Goal: Task Accomplishment & Management: Manage account settings

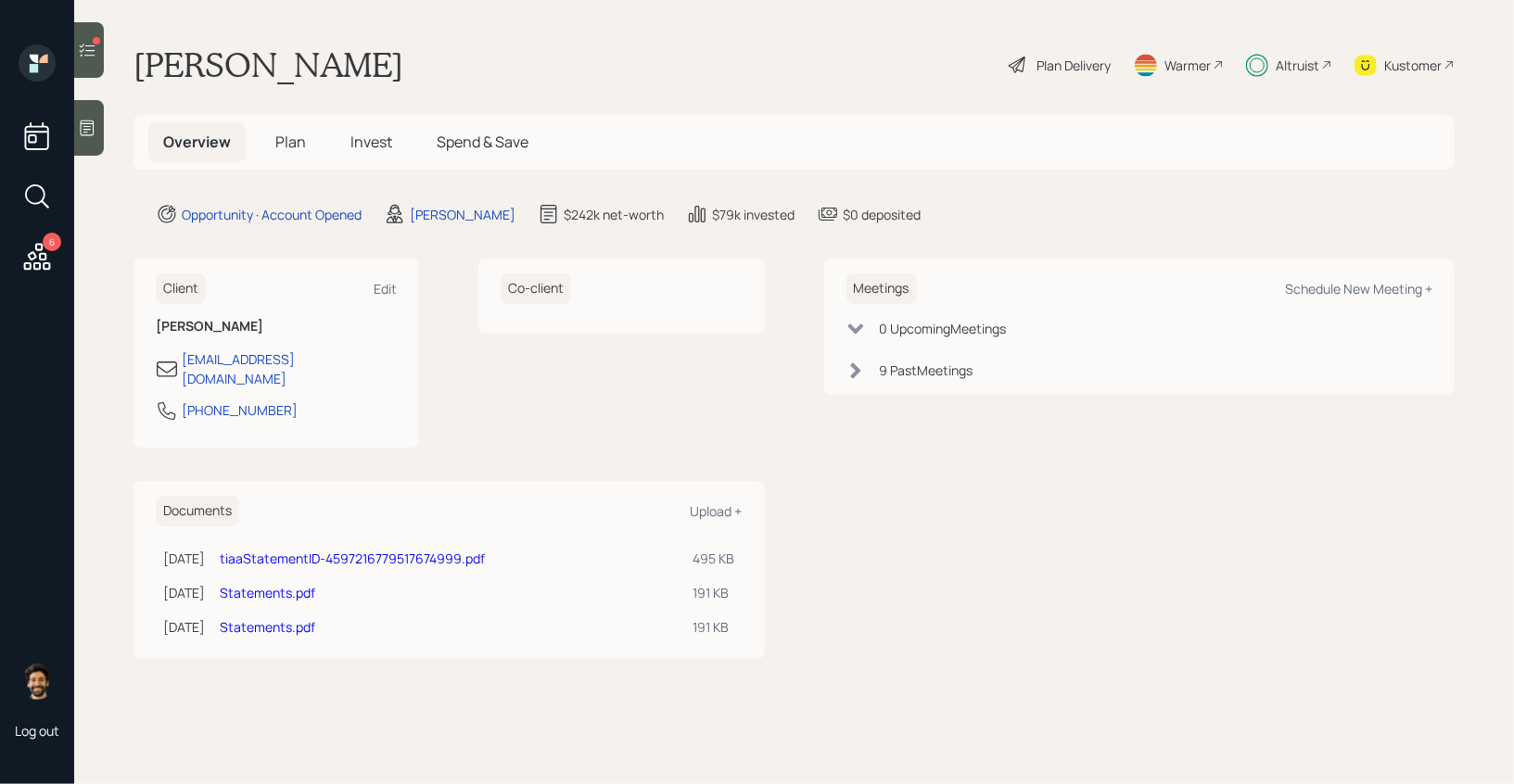
click at [76, 41] on div at bounding box center [88, 49] width 29 height 56
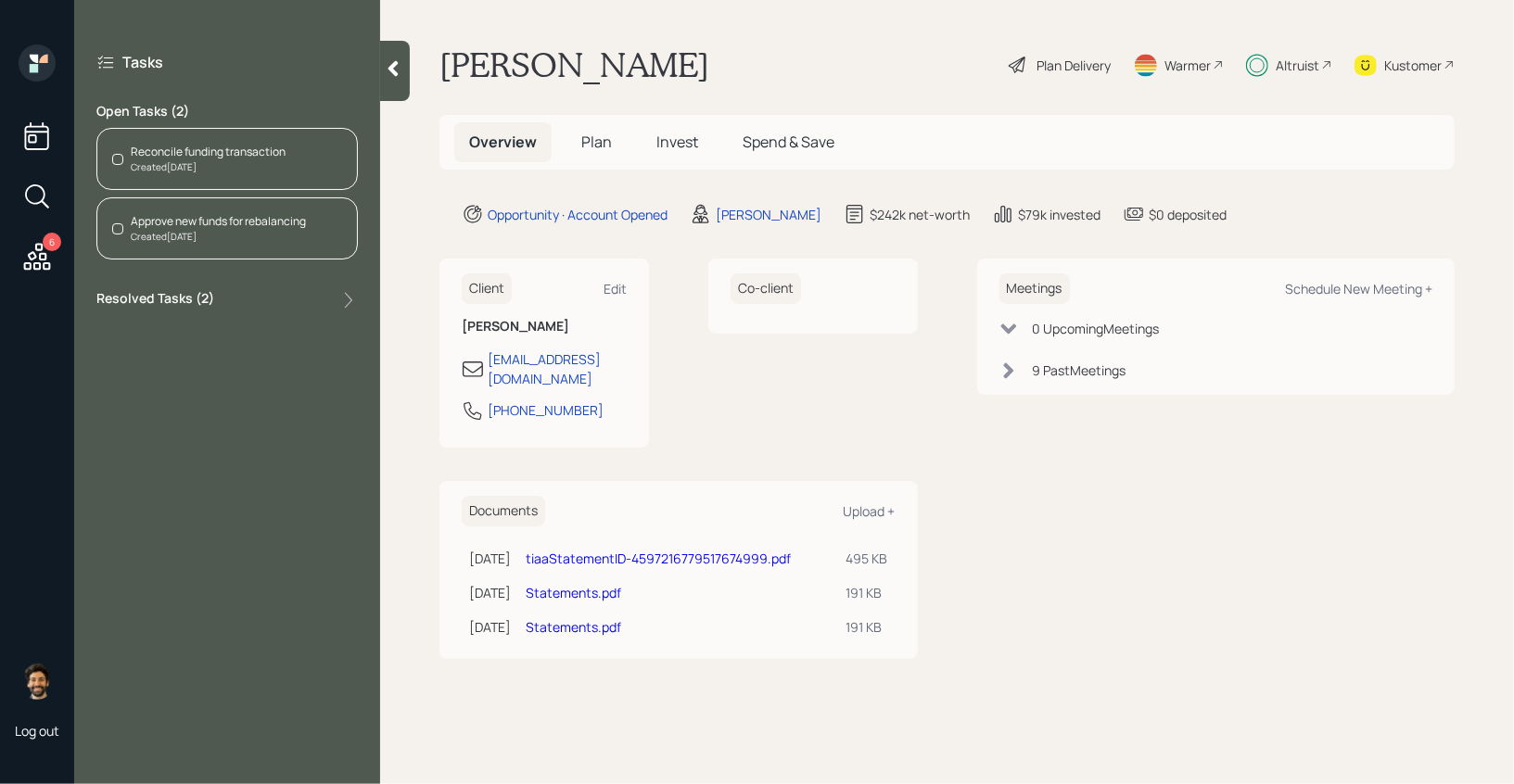
click at [198, 147] on div "Reconcile funding transaction" at bounding box center [208, 152] width 155 height 17
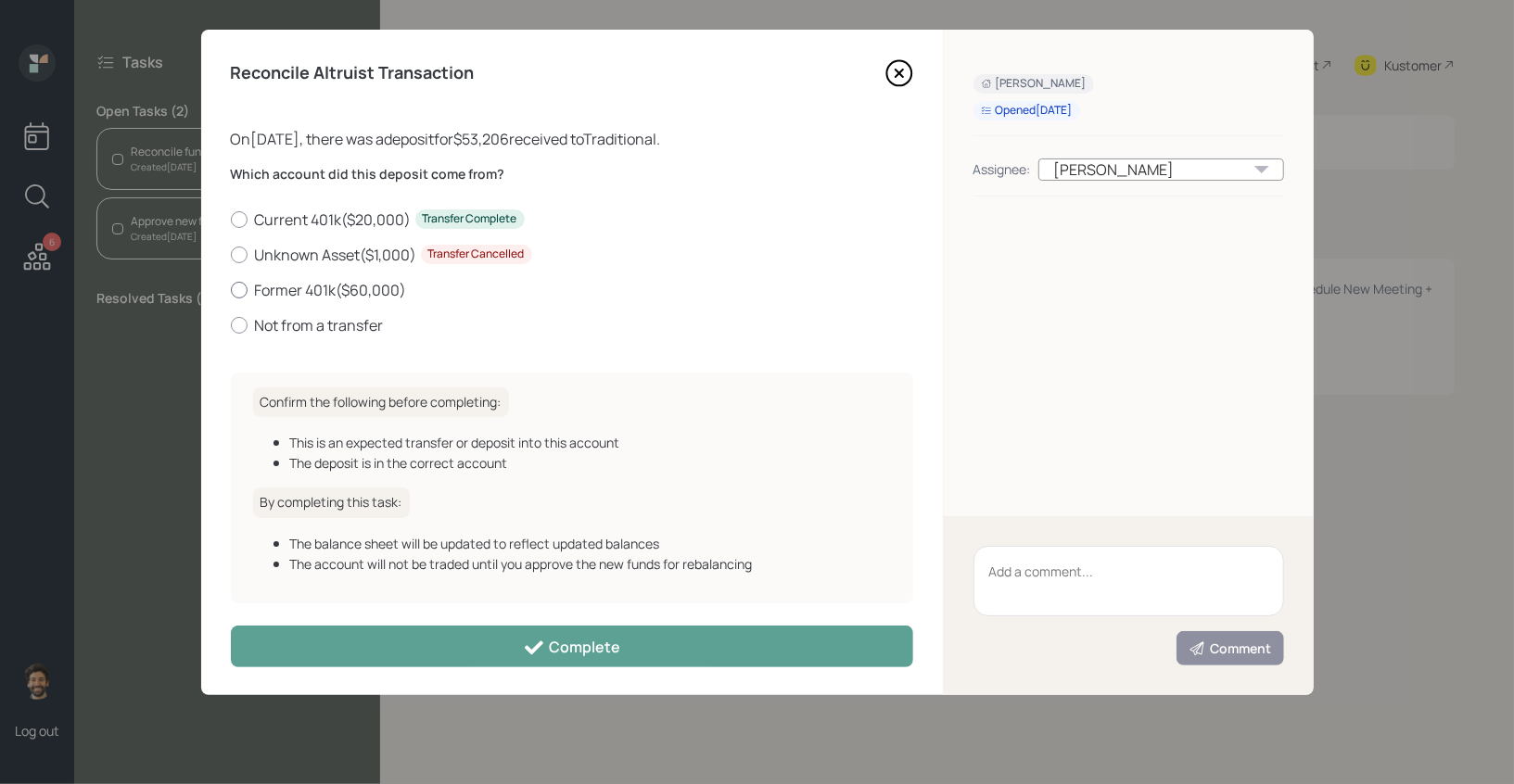
click at [248, 282] on label "Former 401k ( $60,000 )" at bounding box center [572, 290] width 682 height 20
click at [231, 289] on input "Former 401k ( $60,000 )" at bounding box center [230, 289] width 1 height 1
radio input "true"
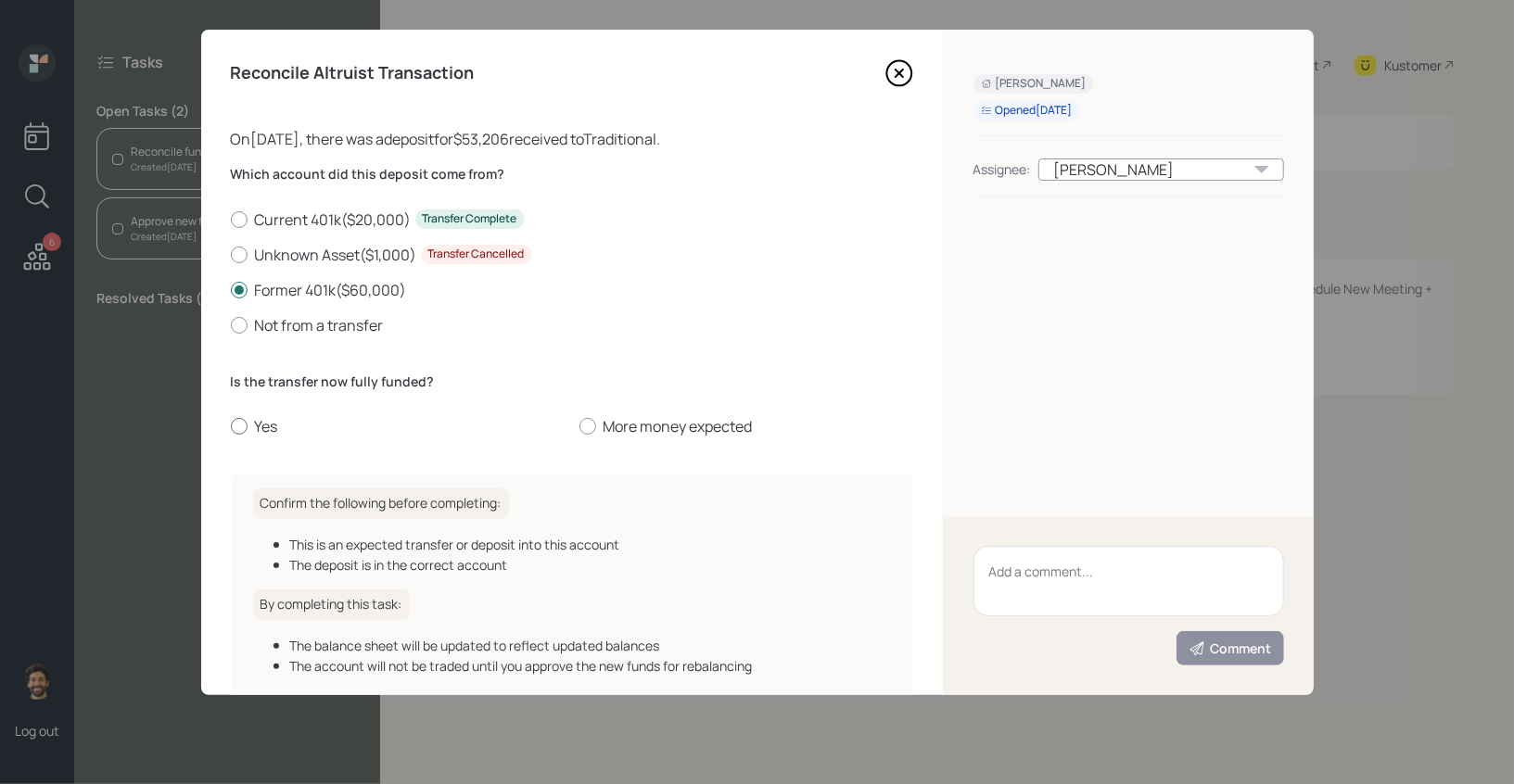
click at [259, 421] on label "Yes" at bounding box center [397, 426] width 334 height 20
click at [231, 427] on input "Yes" at bounding box center [230, 427] width 1 height 1
radio input "true"
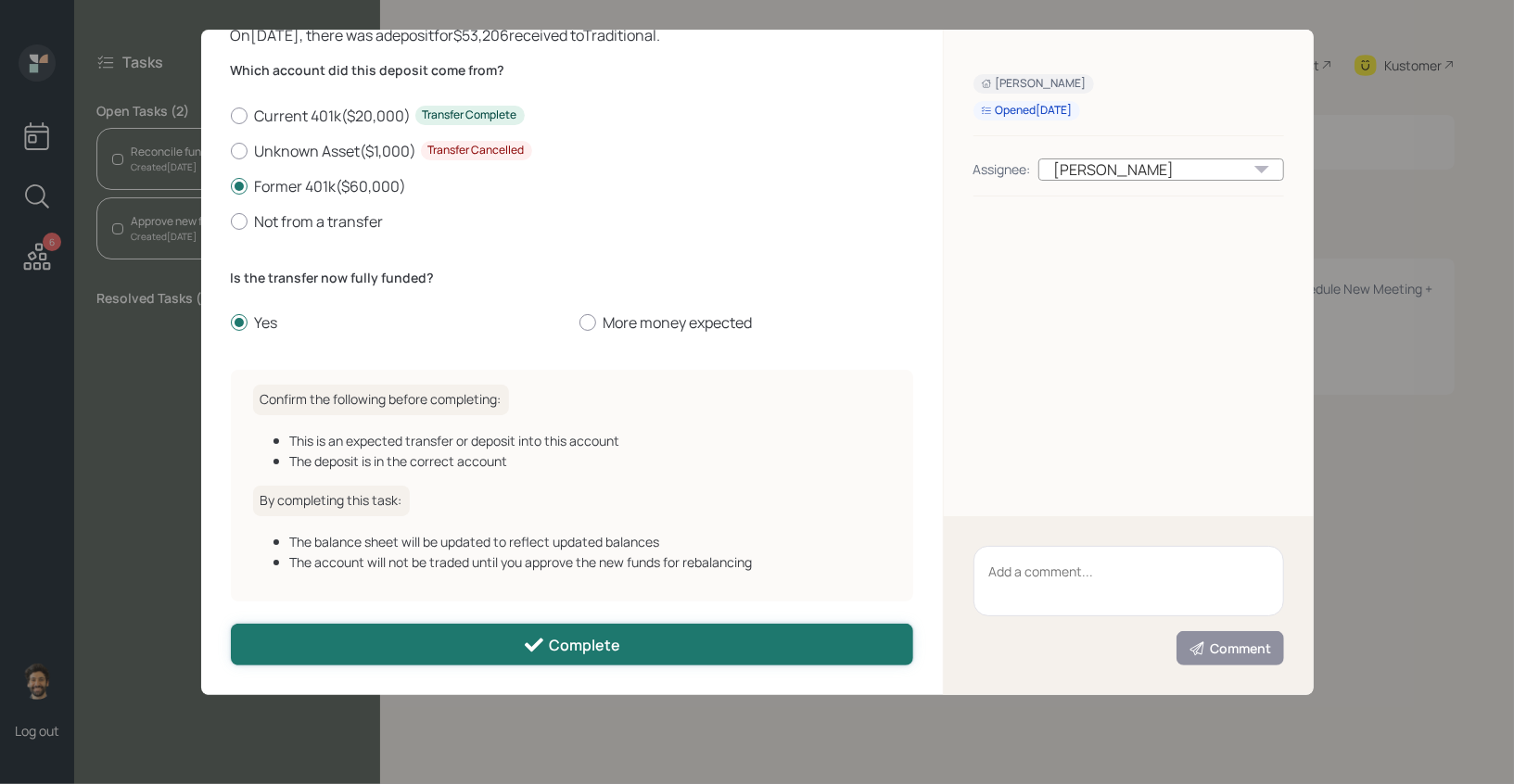
click at [370, 642] on button "Complete" at bounding box center [572, 644] width 682 height 42
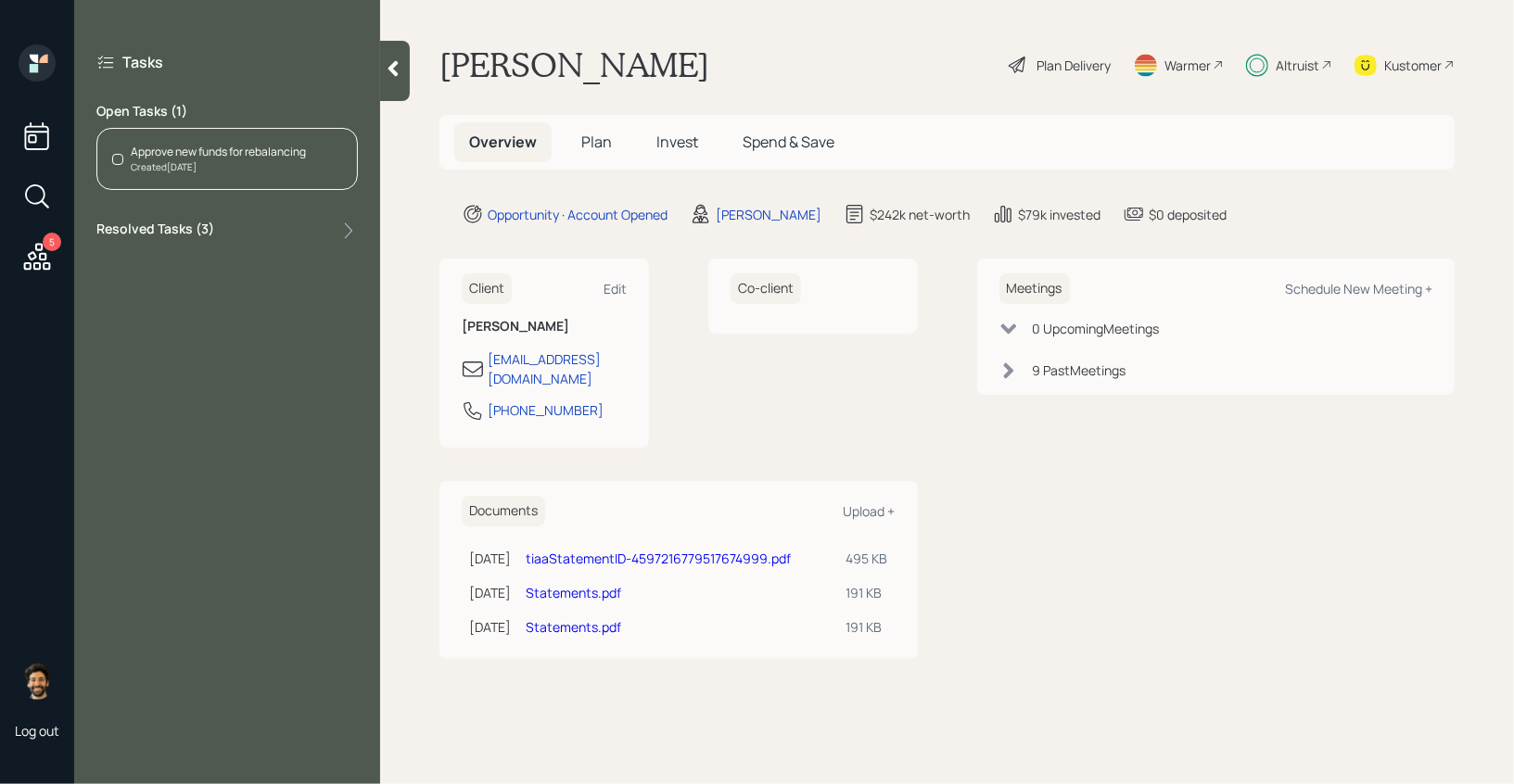
click at [177, 161] on div "Created Today" at bounding box center [219, 167] width 175 height 14
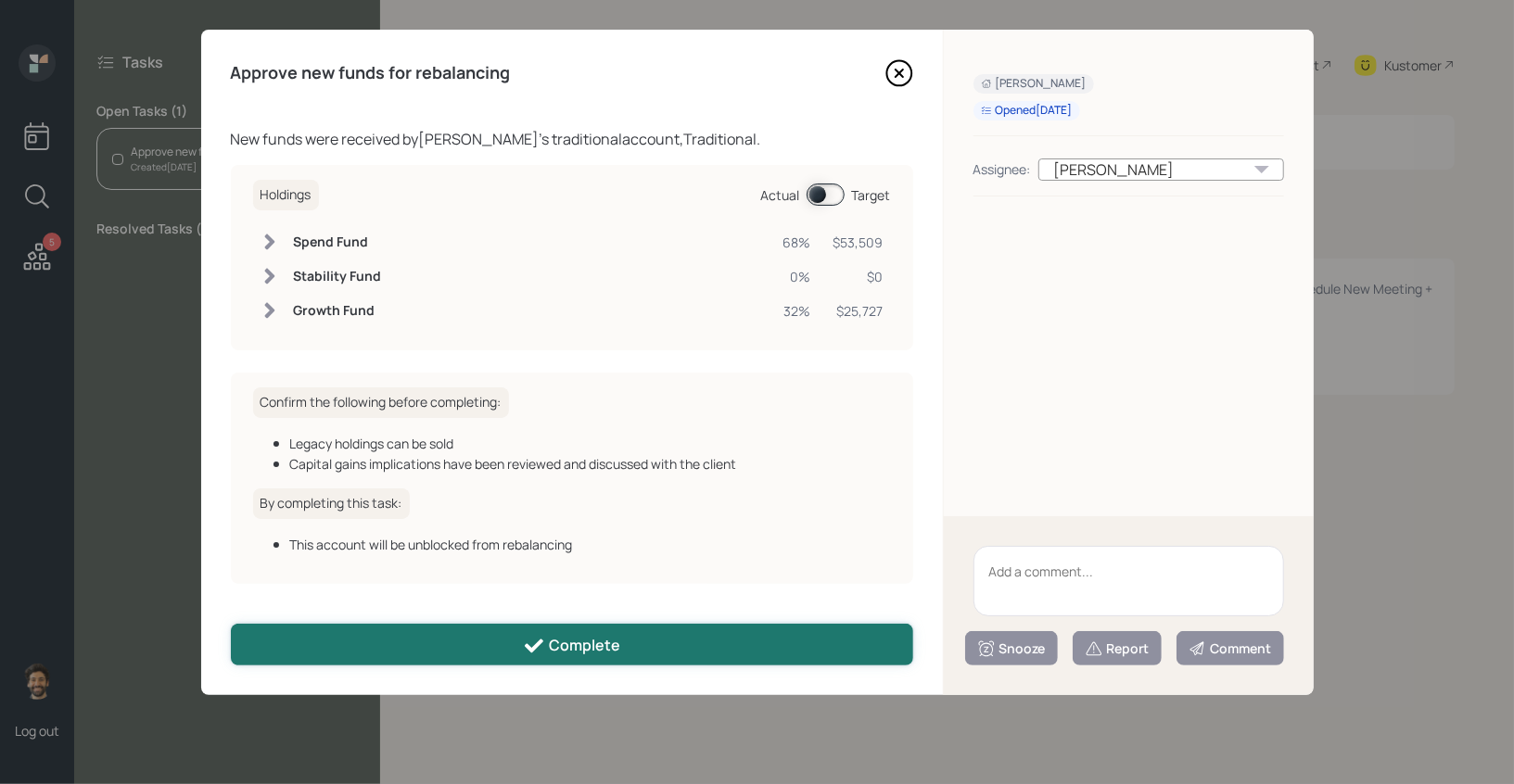
click at [380, 641] on button "Complete" at bounding box center [572, 644] width 682 height 42
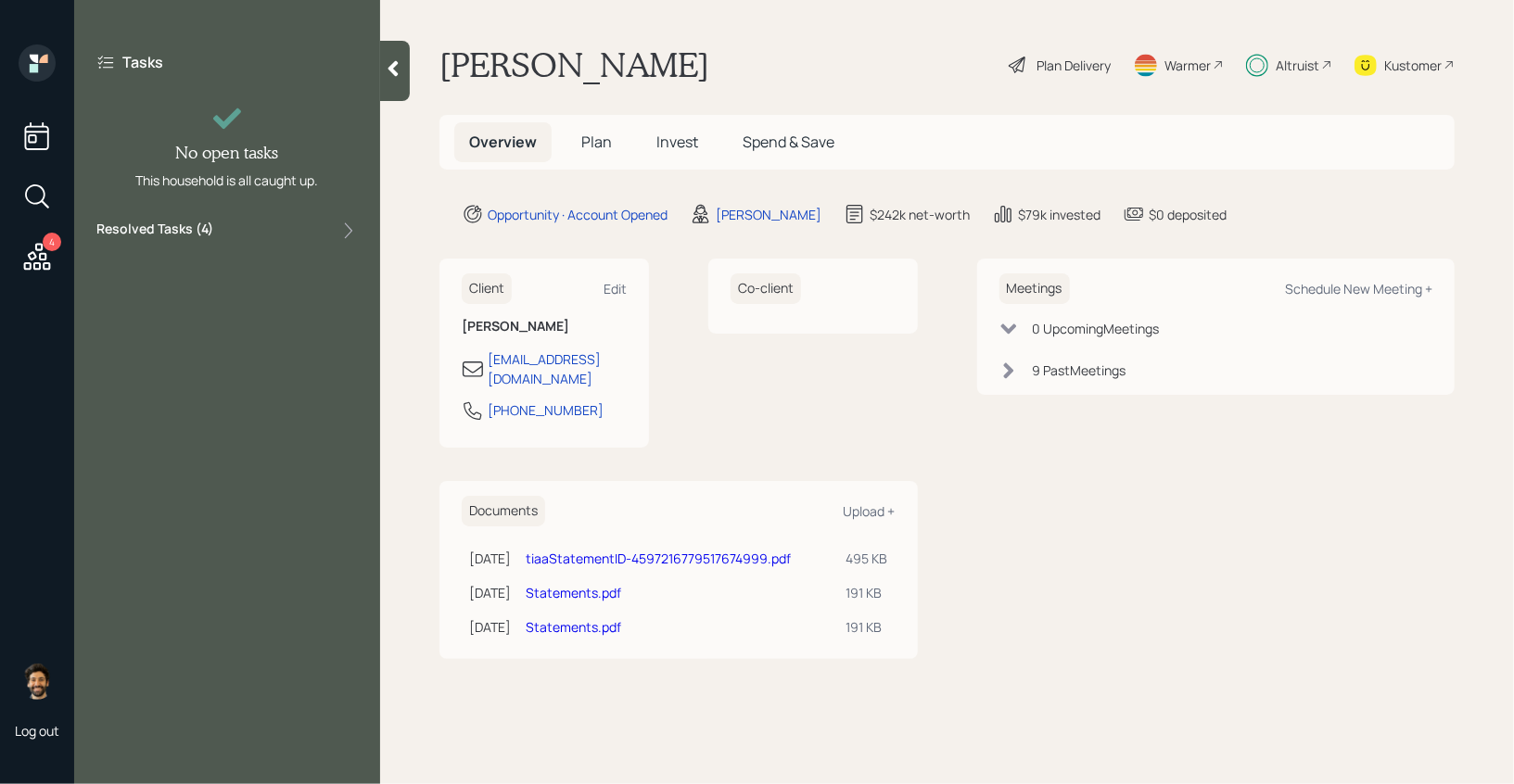
click at [393, 64] on icon at bounding box center [393, 68] width 10 height 16
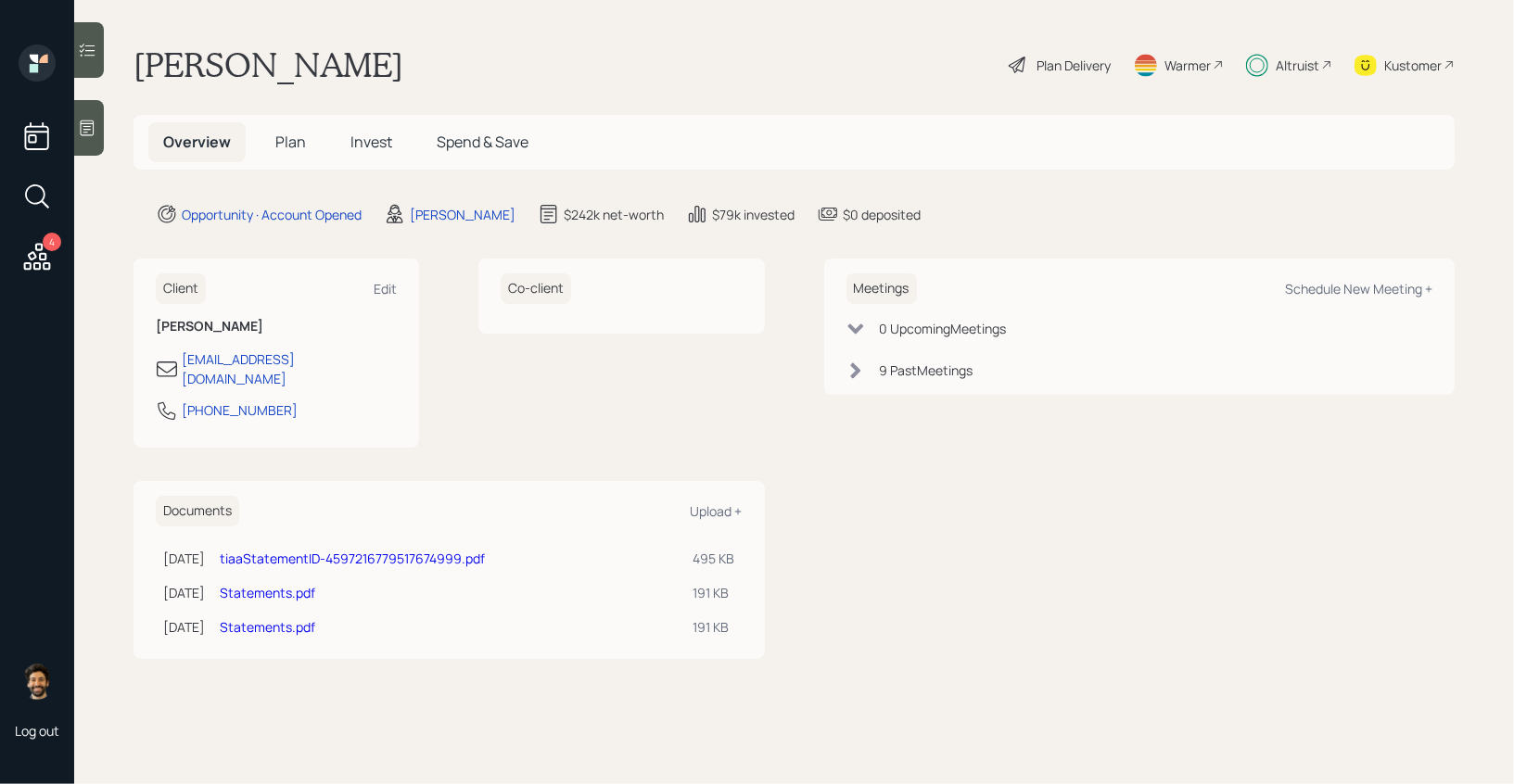
click at [52, 261] on icon at bounding box center [36, 257] width 33 height 33
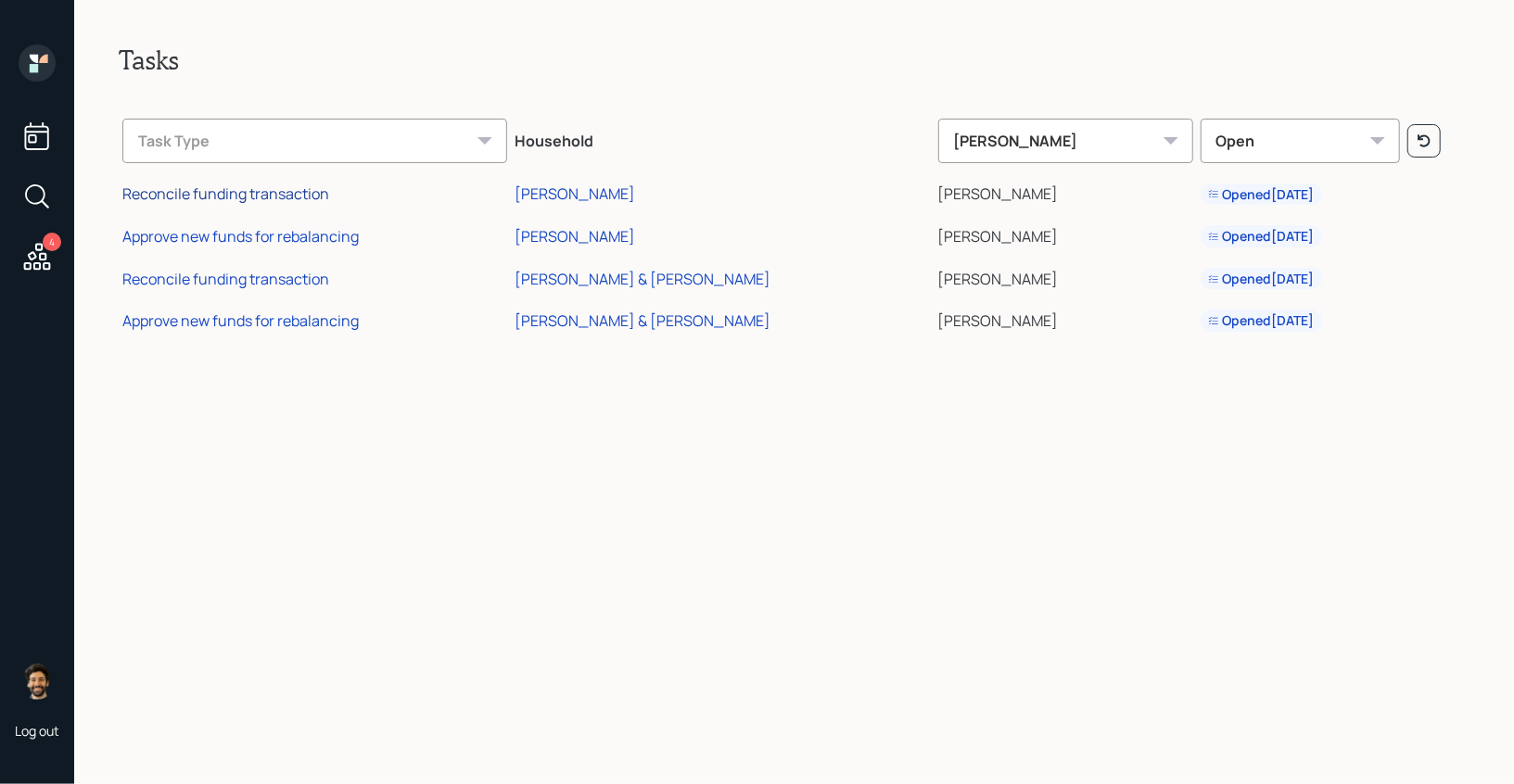
click at [294, 197] on div "Reconcile funding transaction" at bounding box center [226, 193] width 207 height 20
click at [178, 278] on div "Reconcile funding transaction" at bounding box center [226, 278] width 207 height 20
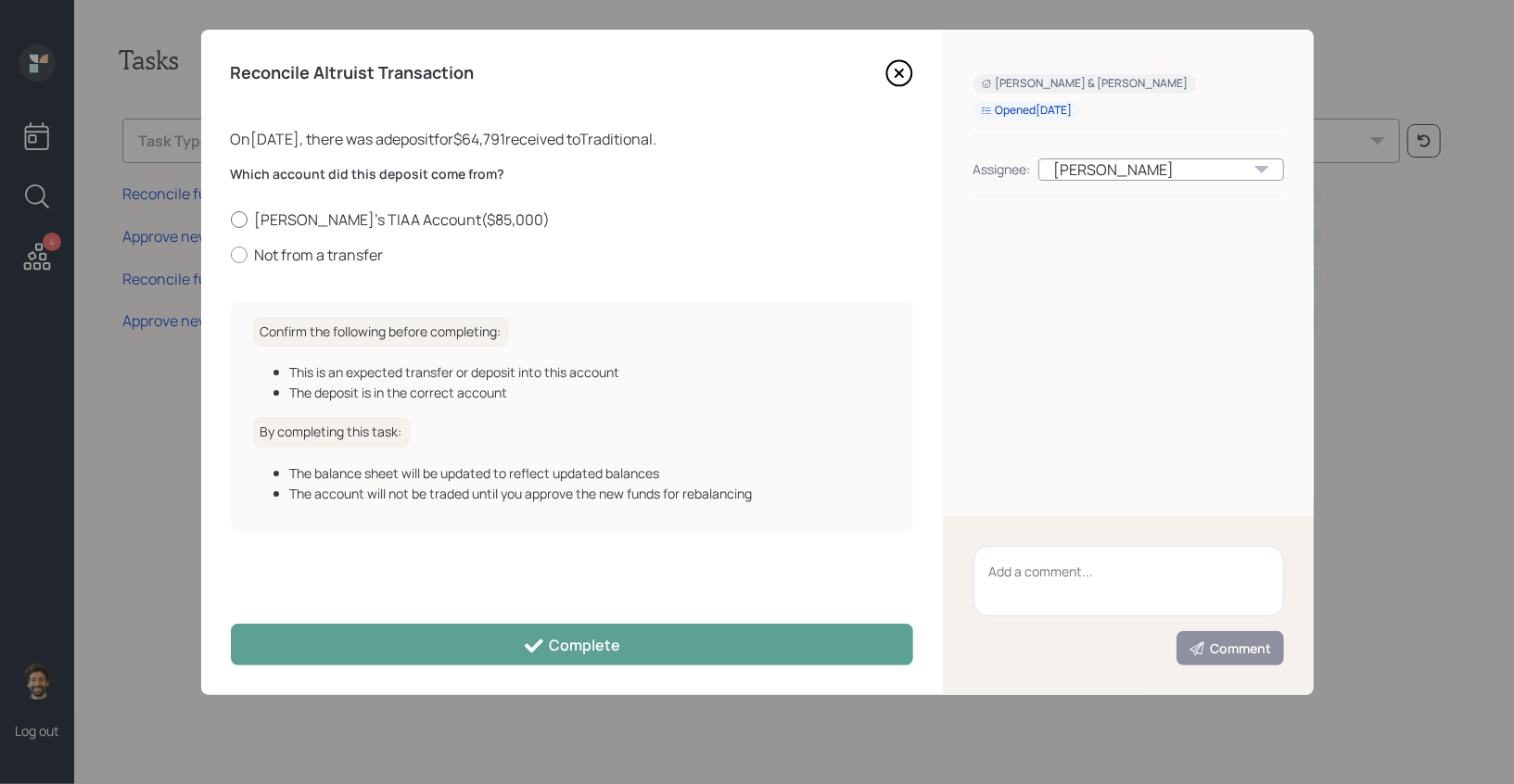
click at [257, 217] on label "Judah's TIAA Account ( $85,000 )" at bounding box center [572, 219] width 682 height 20
click at [231, 219] on input "Judah's TIAA Account ( $85,000 )" at bounding box center [230, 219] width 1 height 1
radio input "true"
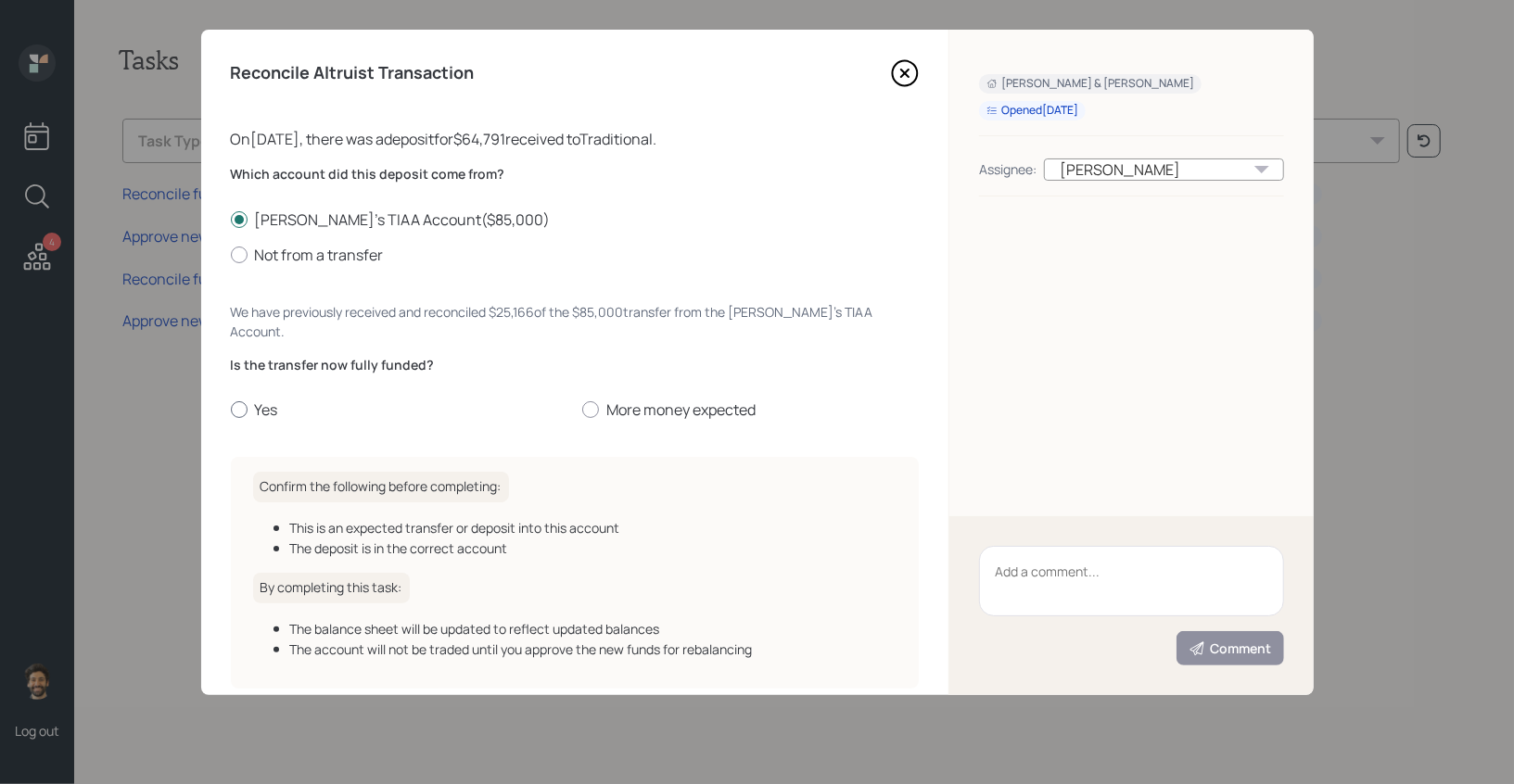
click at [265, 399] on label "Yes" at bounding box center [399, 409] width 336 height 20
click at [231, 410] on input "Yes" at bounding box center [230, 410] width 1 height 1
radio input "true"
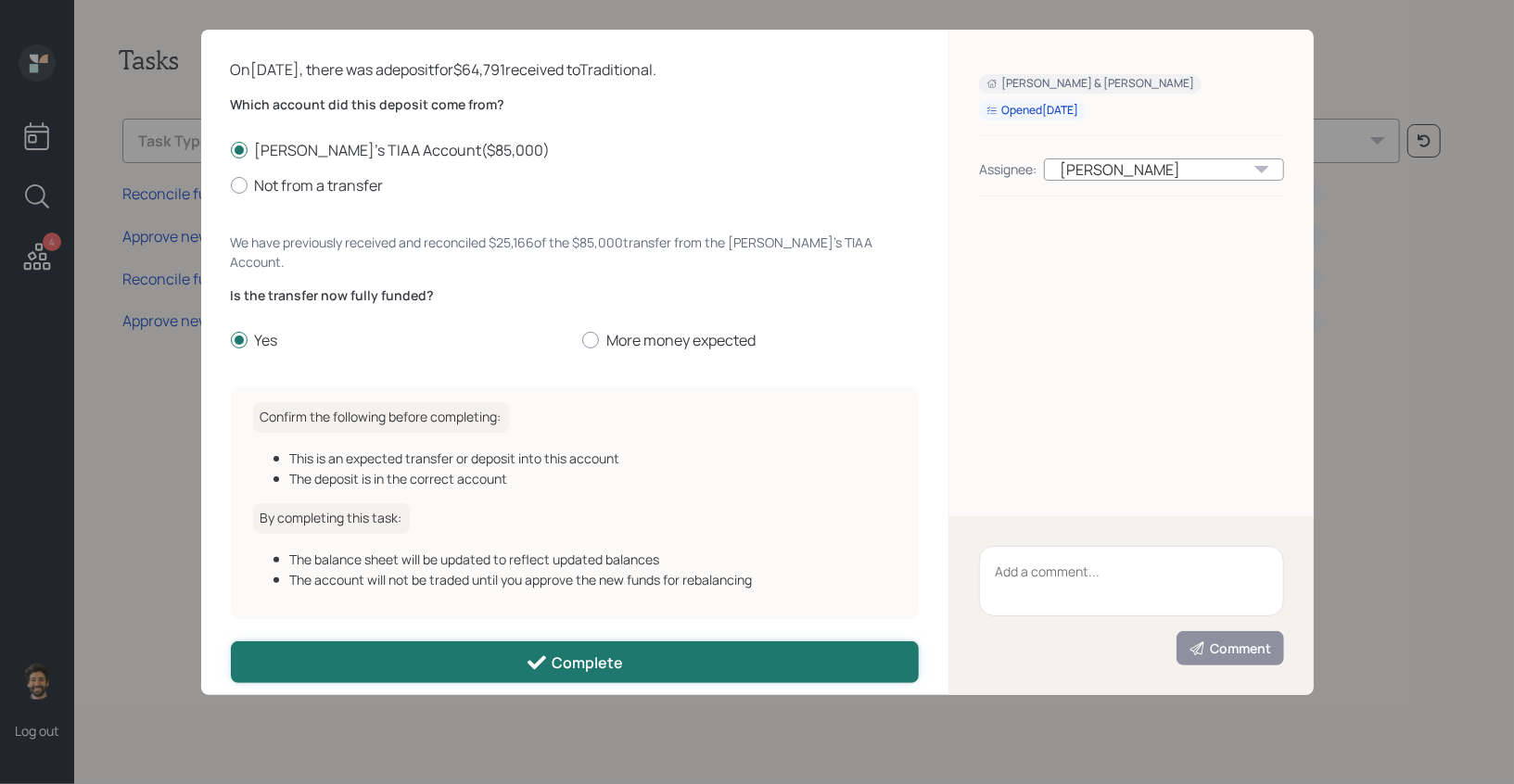
click at [372, 641] on button "Complete" at bounding box center [575, 662] width 689 height 42
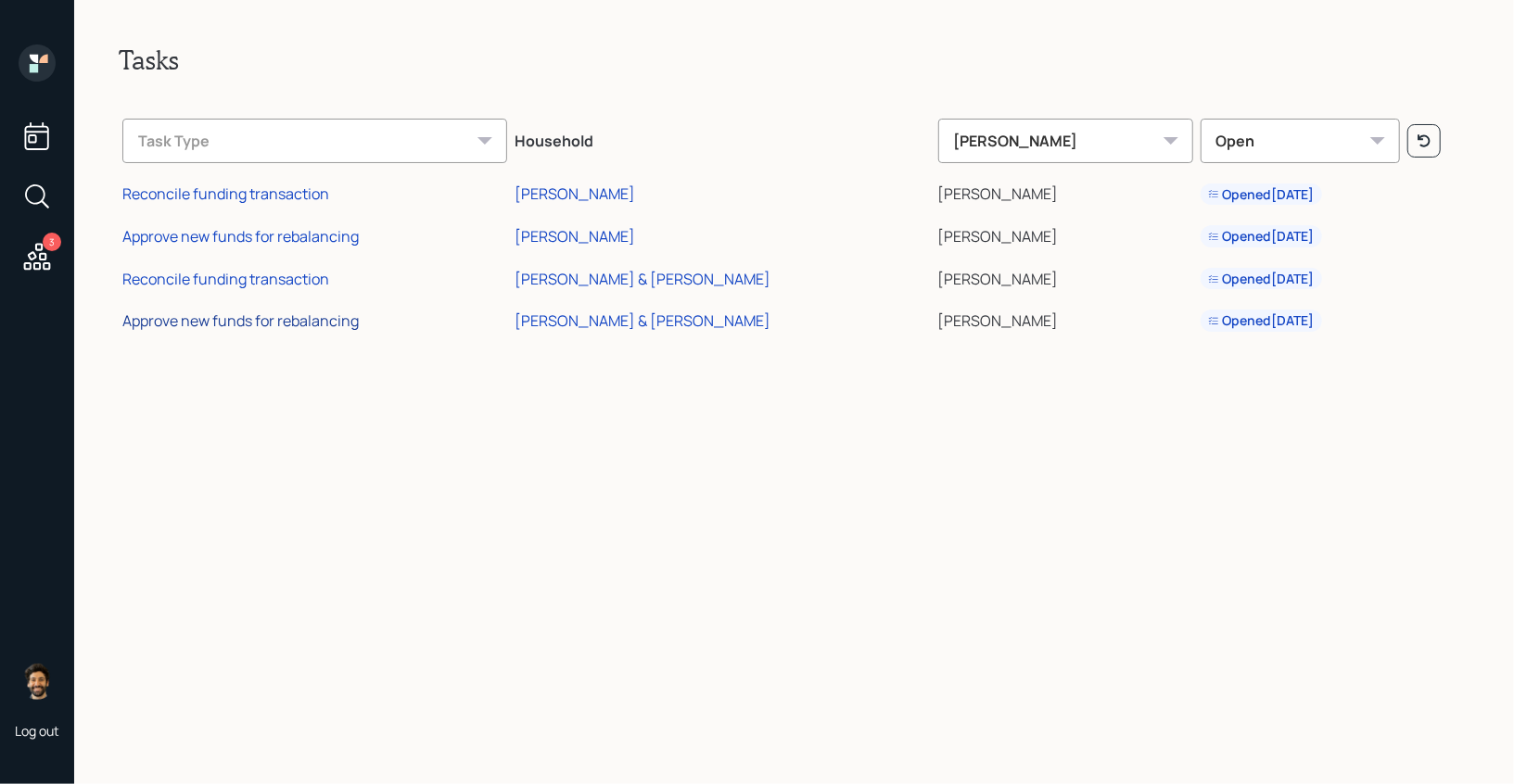
click at [252, 318] on div "Approve new funds for rebalancing" at bounding box center [240, 320] width 237 height 20
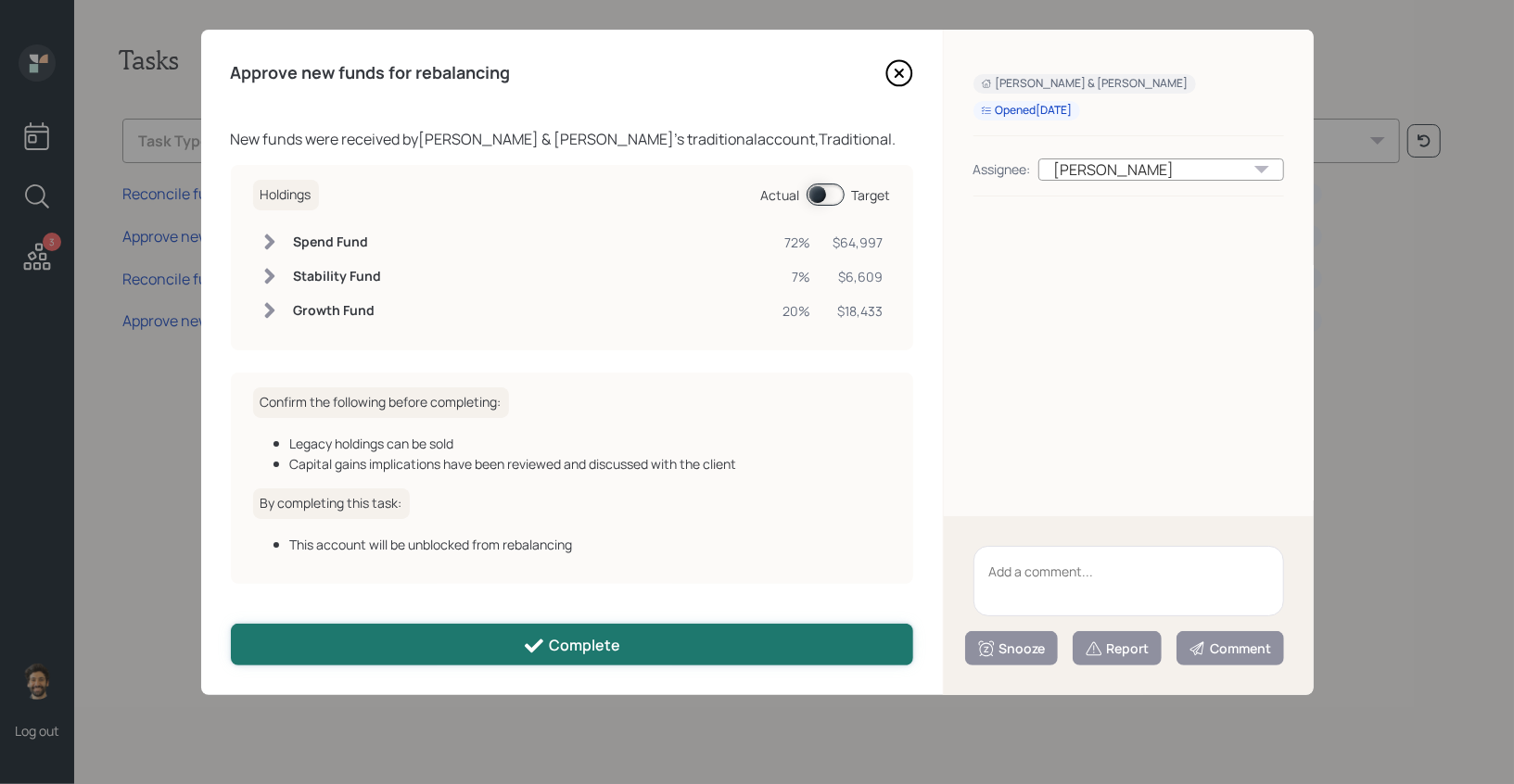
click at [389, 632] on button "Complete" at bounding box center [572, 644] width 682 height 42
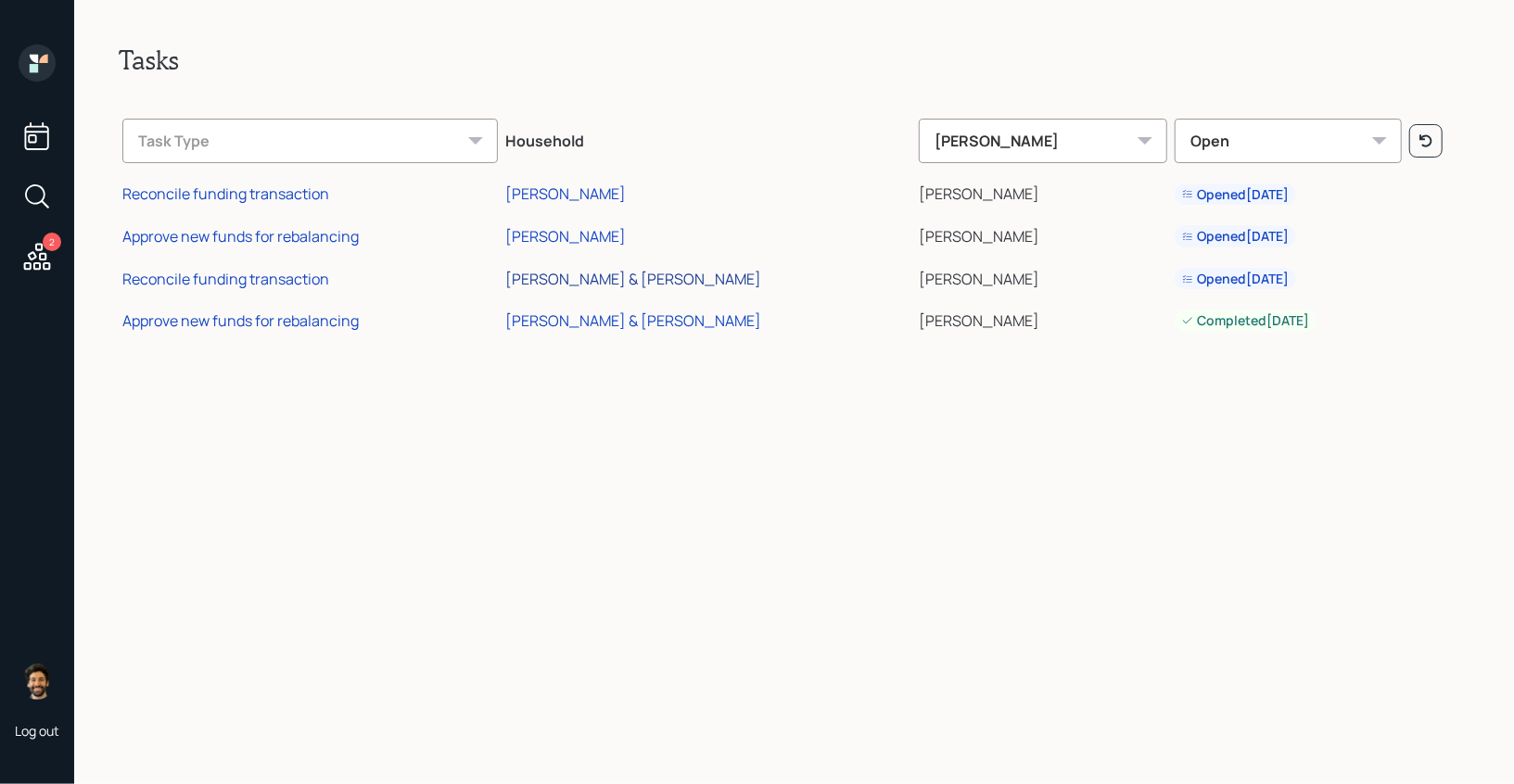
click at [660, 279] on div "[PERSON_NAME] & [PERSON_NAME]" at bounding box center [633, 278] width 256 height 20
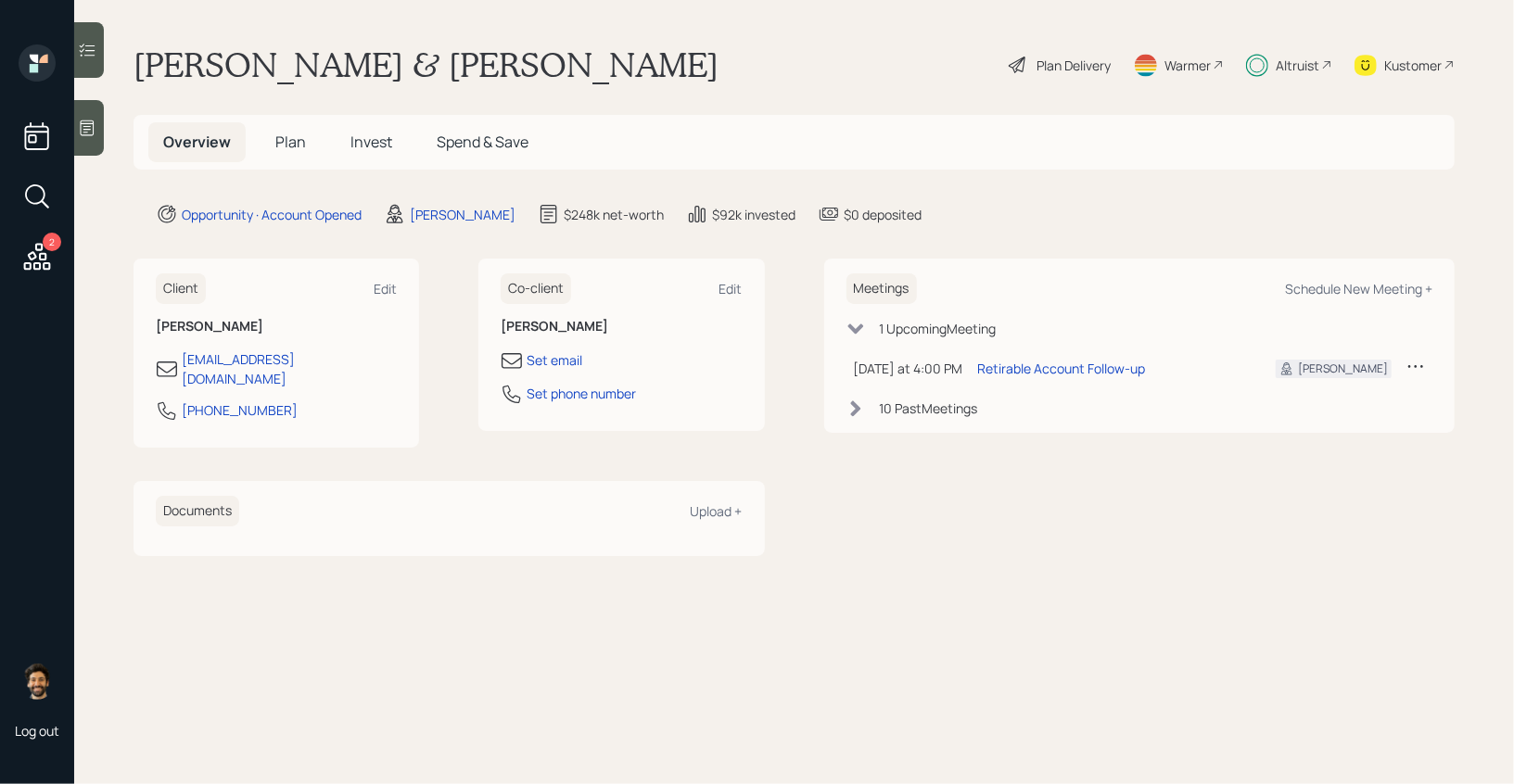
click at [1379, 74] on div "Kustomer" at bounding box center [1404, 65] width 100 height 41
